Goal: Transaction & Acquisition: Purchase product/service

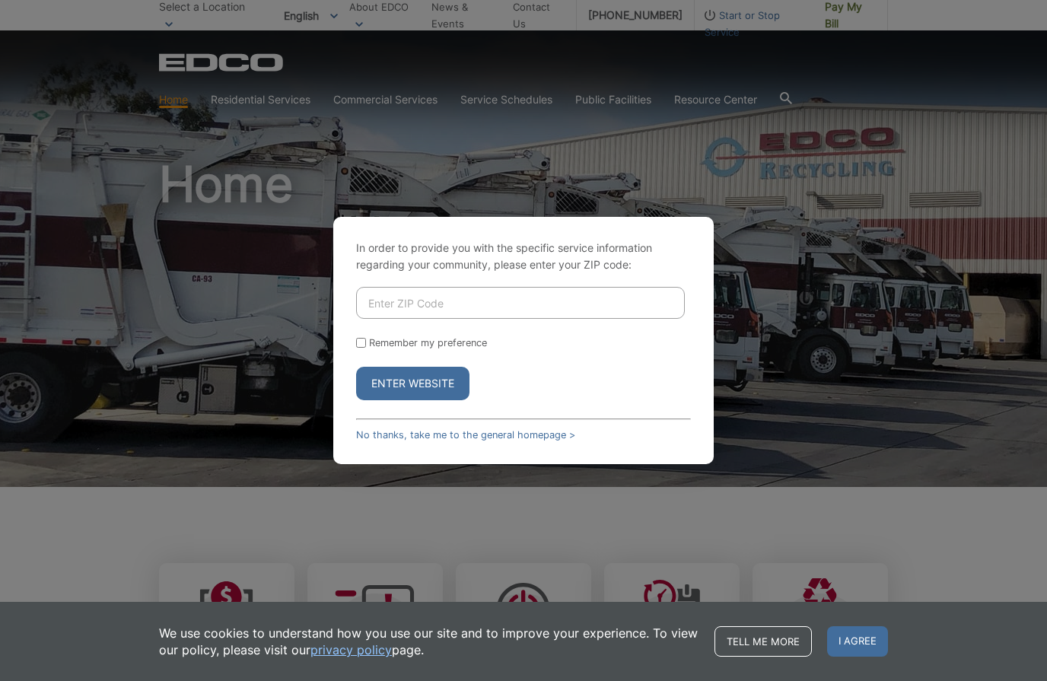
click at [441, 305] on input "Enter ZIP Code" at bounding box center [520, 303] width 329 height 32
type input "92114"
click at [356, 367] on button "Enter Website" at bounding box center [412, 383] width 113 height 33
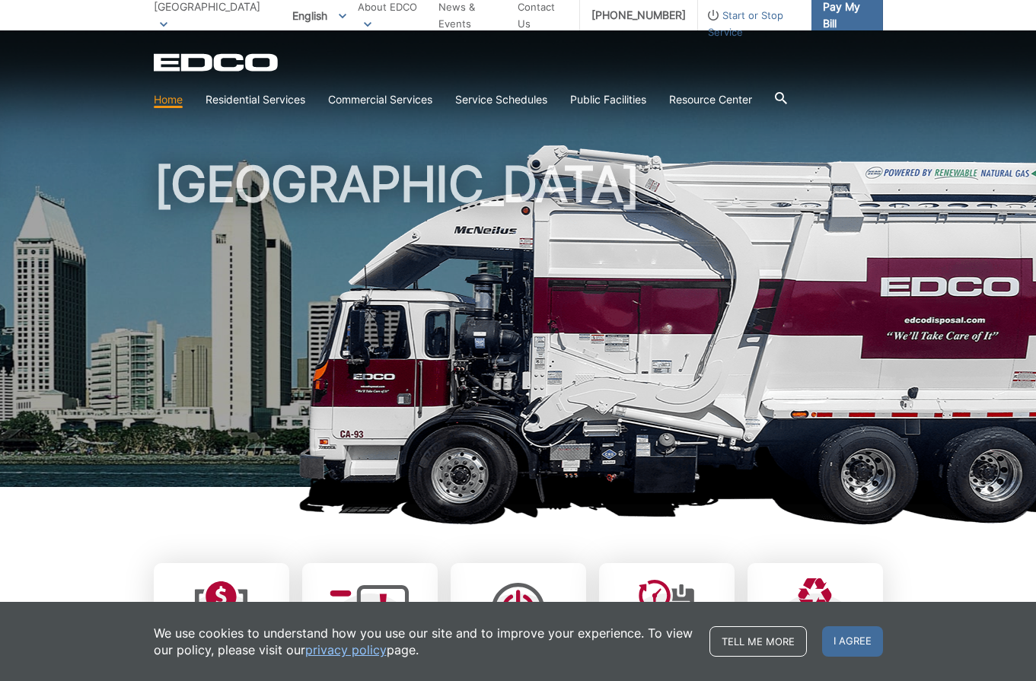
click at [839, 9] on span "Pay My Bill" at bounding box center [847, 14] width 48 height 33
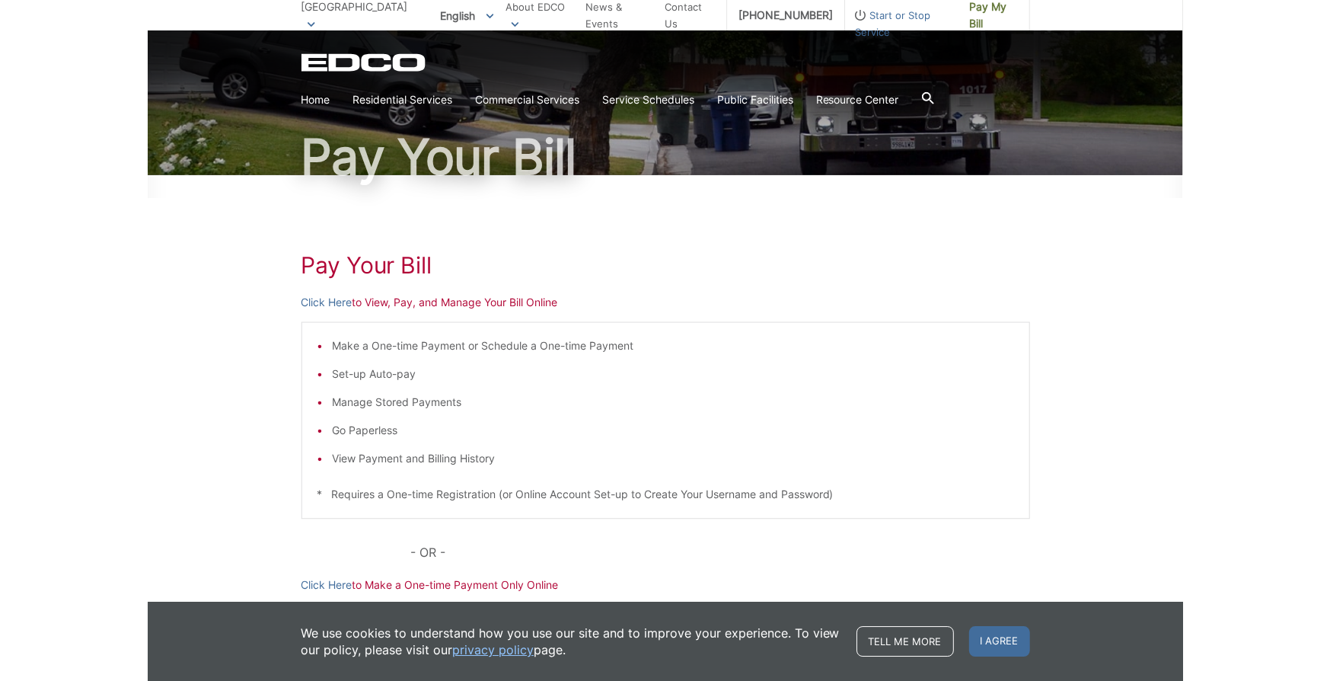
scroll to position [228, 0]
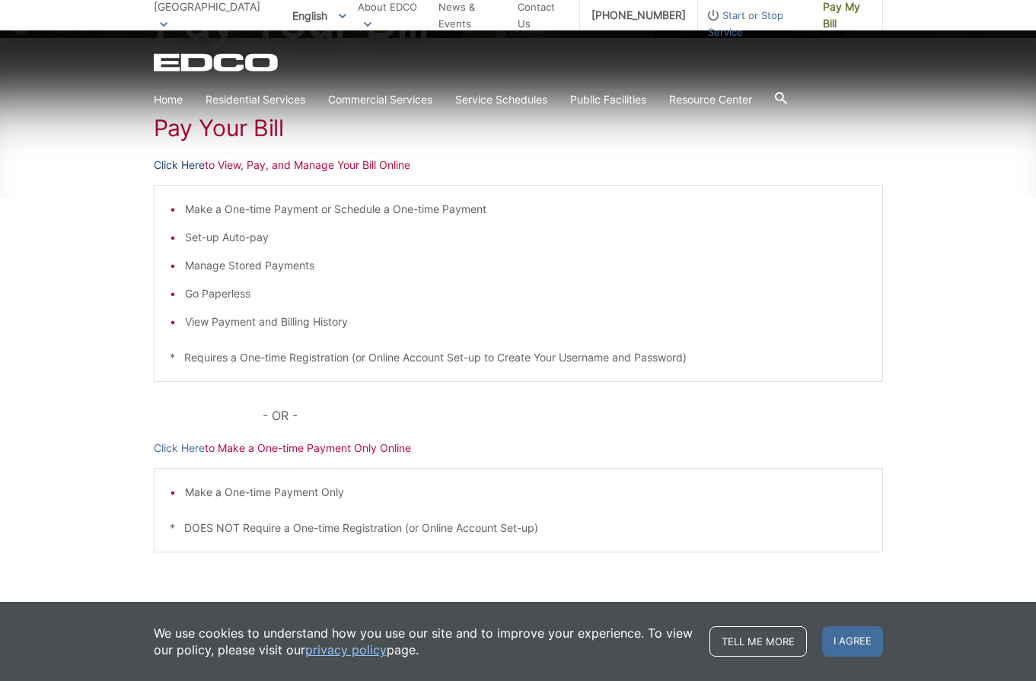
click at [181, 164] on link "Click Here" at bounding box center [179, 165] width 51 height 17
